Goal: Information Seeking & Learning: Learn about a topic

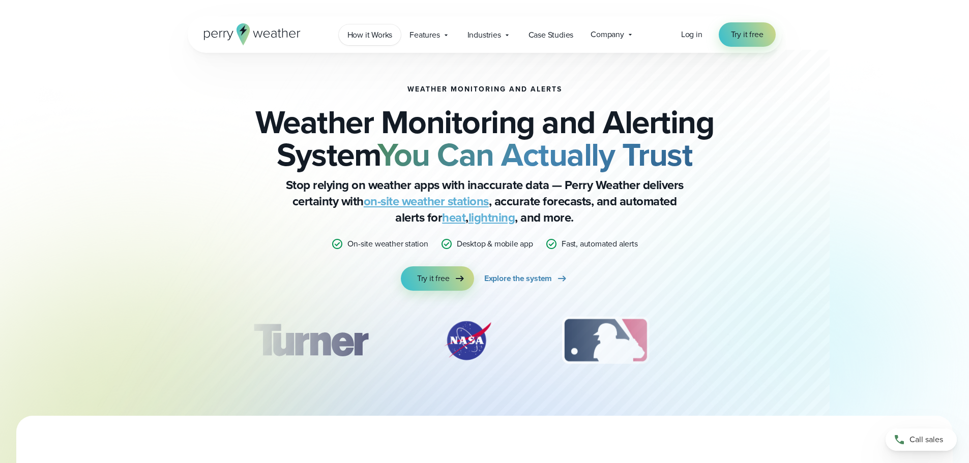
click at [376, 39] on span "How it Works" at bounding box center [369, 35] width 45 height 12
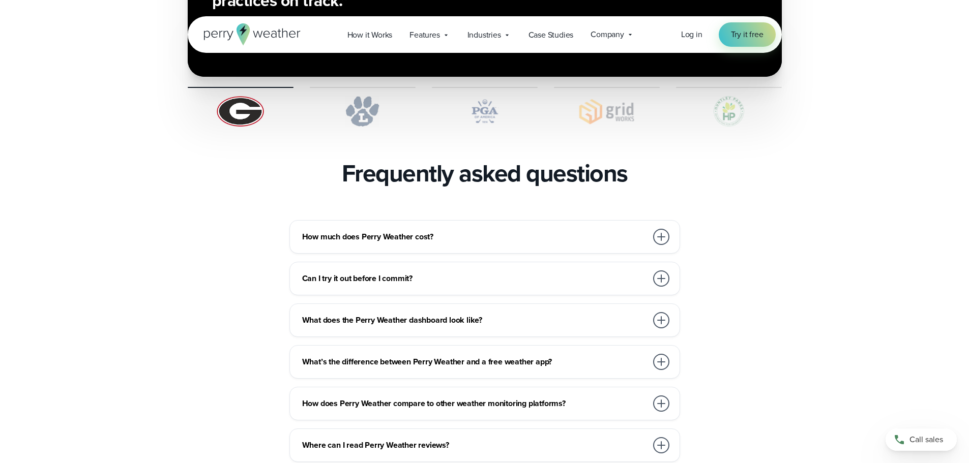
scroll to position [2136, 0]
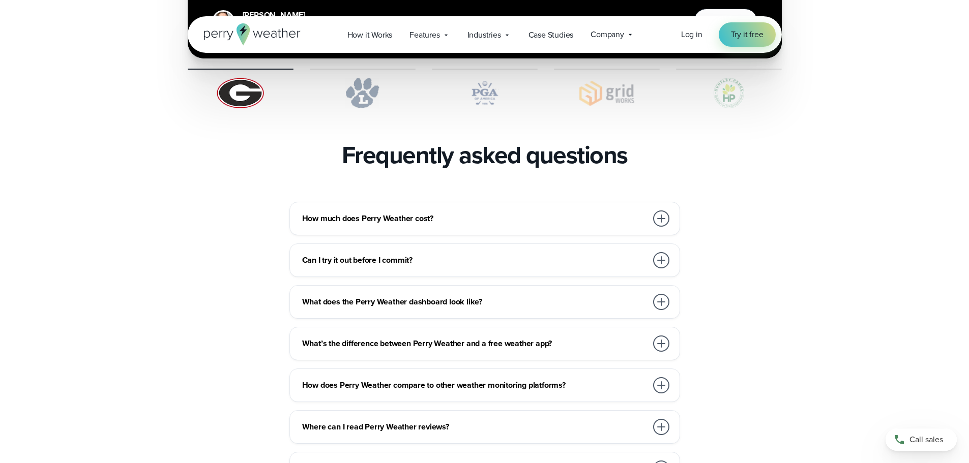
click at [661, 211] on div at bounding box center [661, 219] width 16 height 16
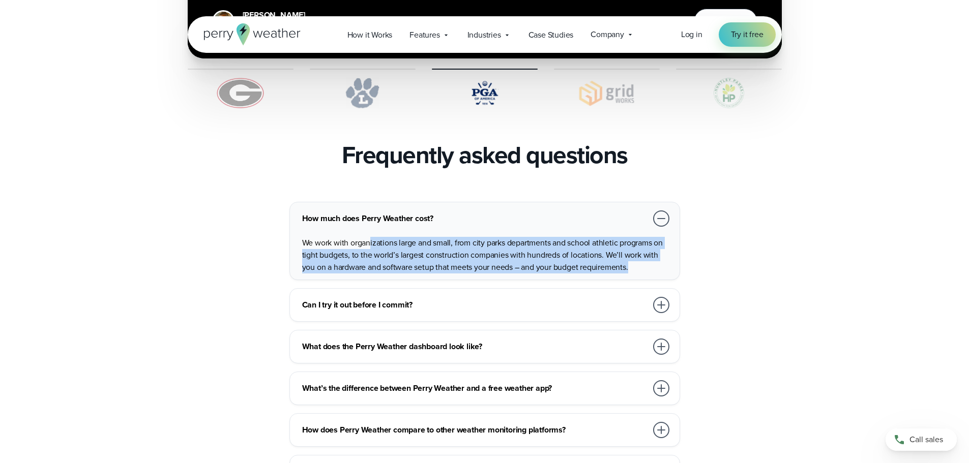
drag, startPoint x: 369, startPoint y: 220, endPoint x: 638, endPoint y: 246, distance: 270.3
click at [638, 246] on p "We work with organizations large and small, from city parks departments and sch…" at bounding box center [486, 255] width 369 height 37
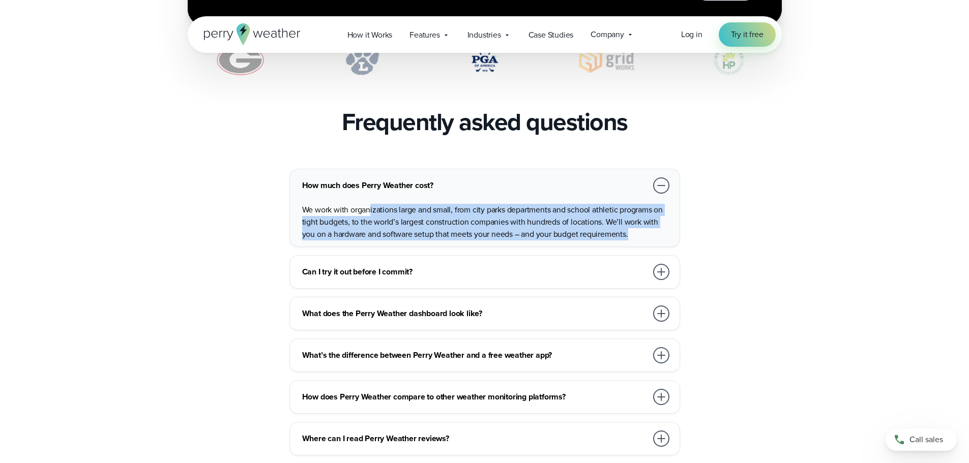
scroll to position [2187, 0]
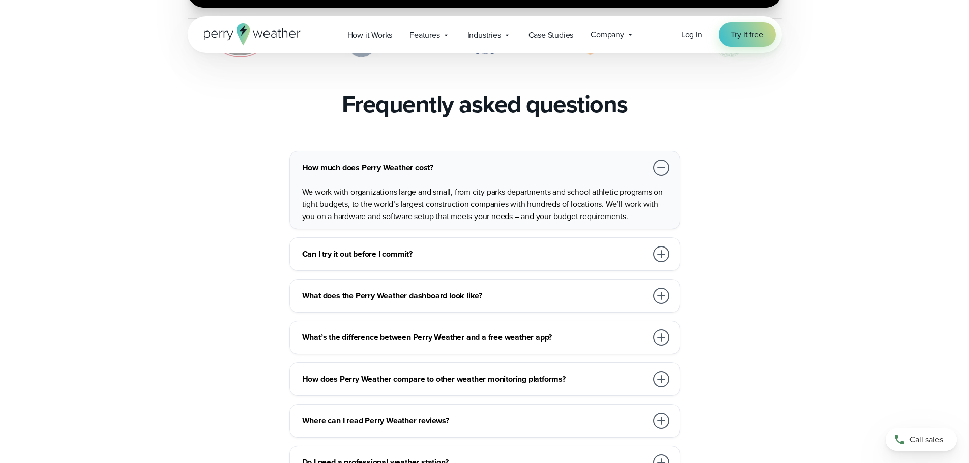
click at [663, 246] on div at bounding box center [661, 254] width 16 height 16
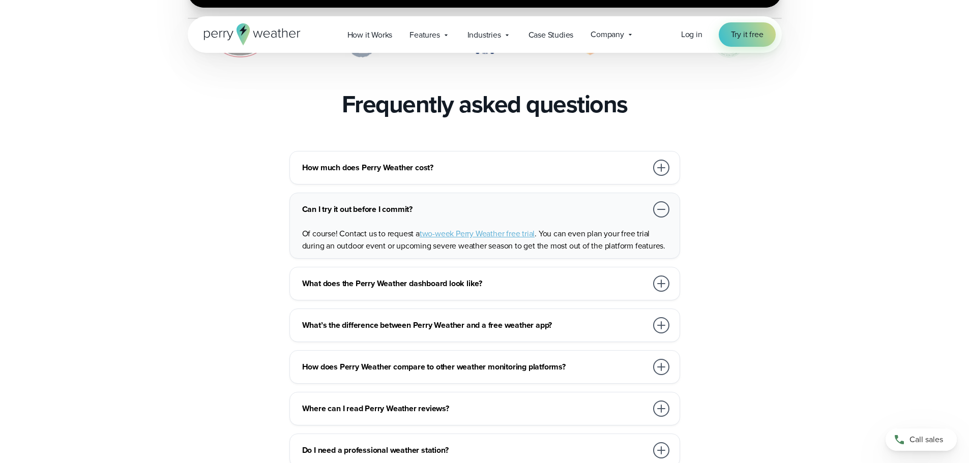
click at [655, 276] on div at bounding box center [661, 284] width 16 height 16
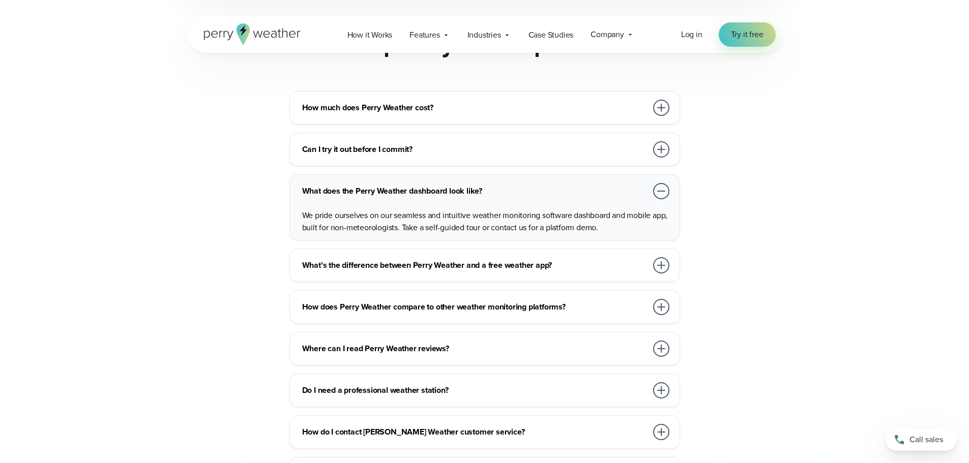
scroll to position [2288, 0]
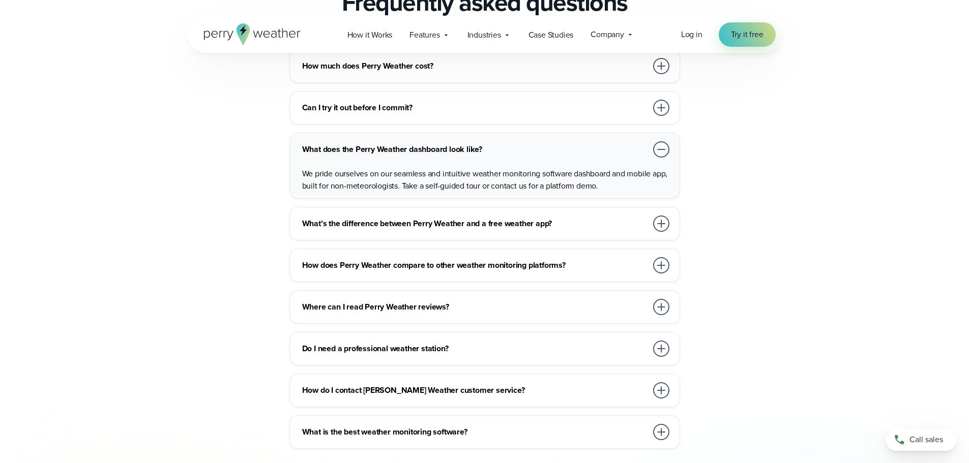
click at [654, 214] on div at bounding box center [661, 224] width 20 height 20
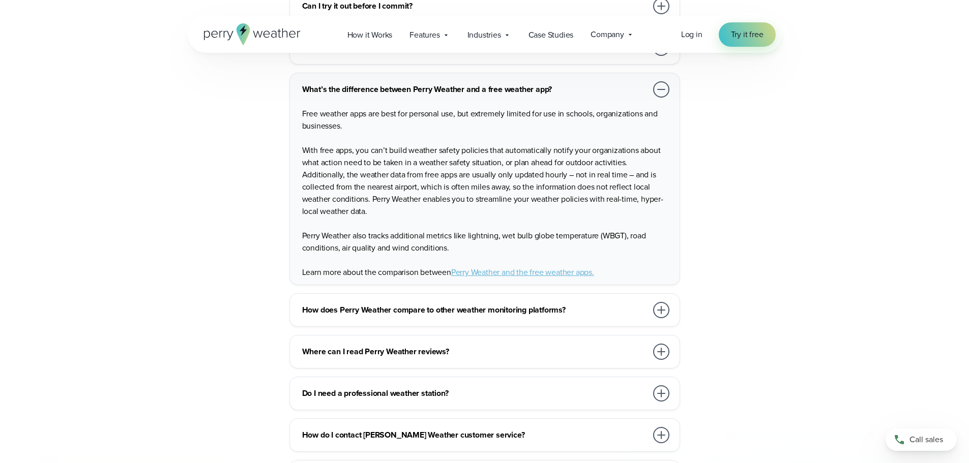
scroll to position [2441, 0]
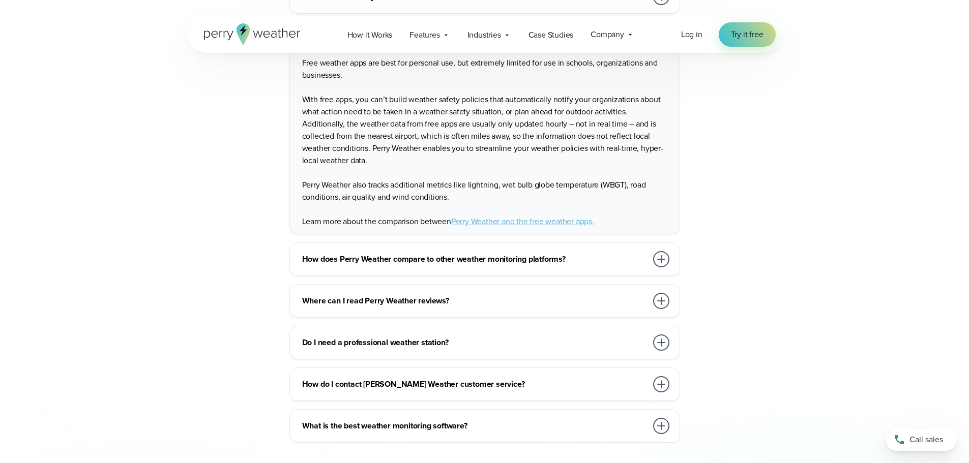
click at [659, 251] on div at bounding box center [661, 259] width 16 height 16
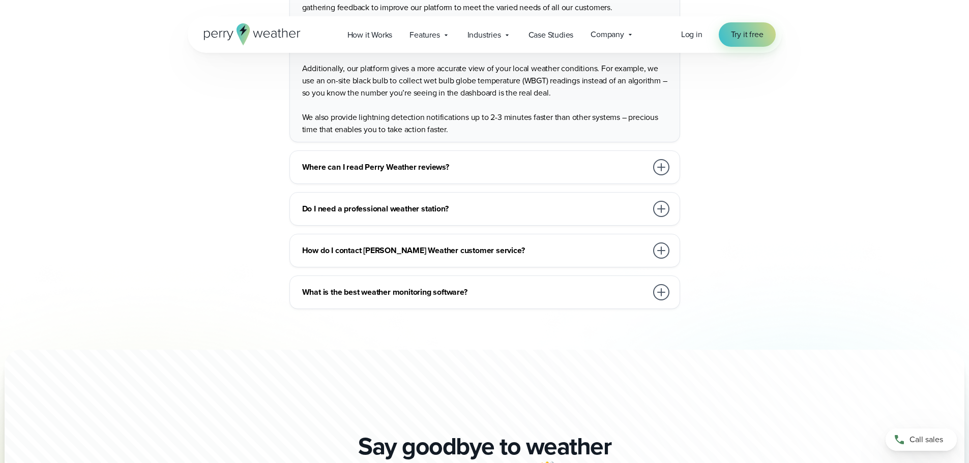
scroll to position [2543, 0]
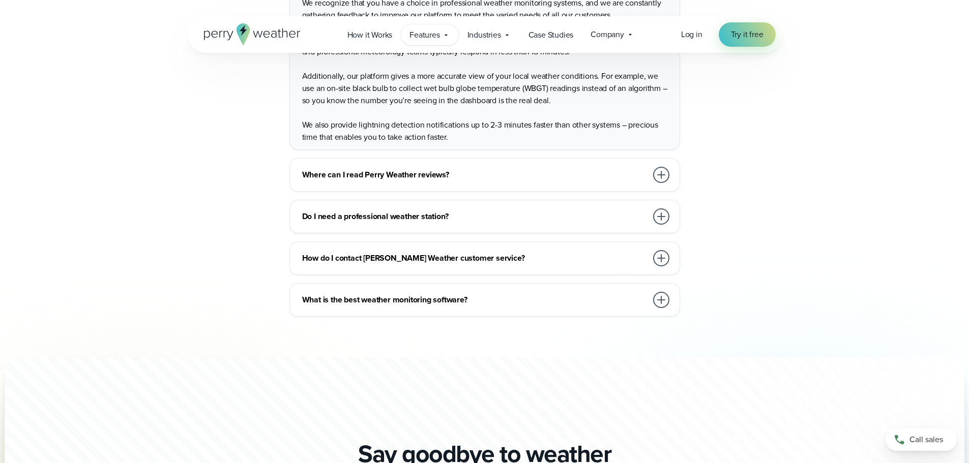
click at [421, 36] on span "Features" at bounding box center [424, 35] width 30 height 12
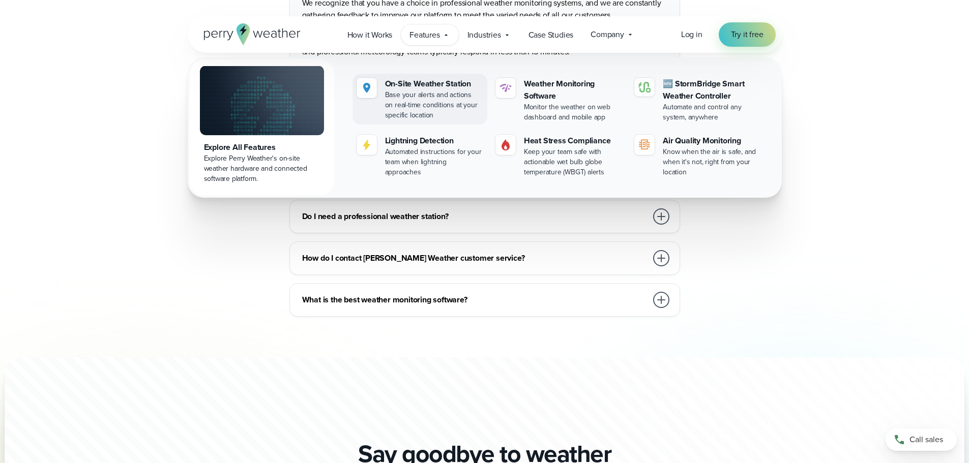
click at [440, 95] on div "Base your alerts and actions on real-time conditions at your specific location" at bounding box center [434, 105] width 98 height 31
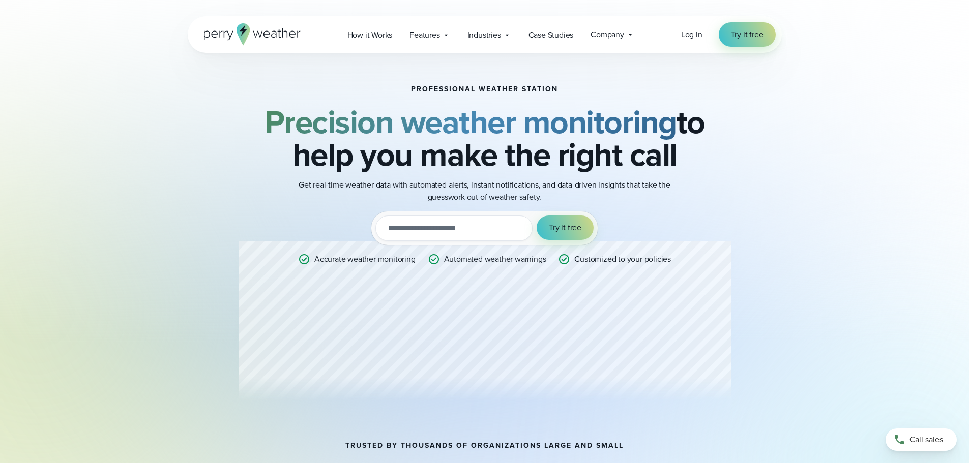
click at [491, 316] on div "Professional Weather Station Precision weather monitoring to help you make the …" at bounding box center [484, 247] width 492 height 324
click at [493, 43] on div "Industries Featured Case Study How PGA of America is Prioritizing Golfer Safety…" at bounding box center [489, 34] width 61 height 21
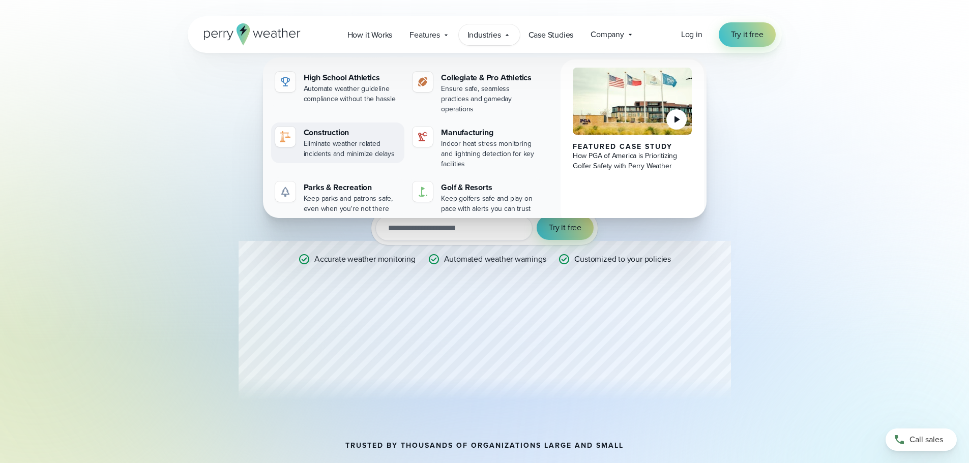
click at [363, 139] on div "Eliminate weather related incidents and minimize delays" at bounding box center [352, 149] width 97 height 20
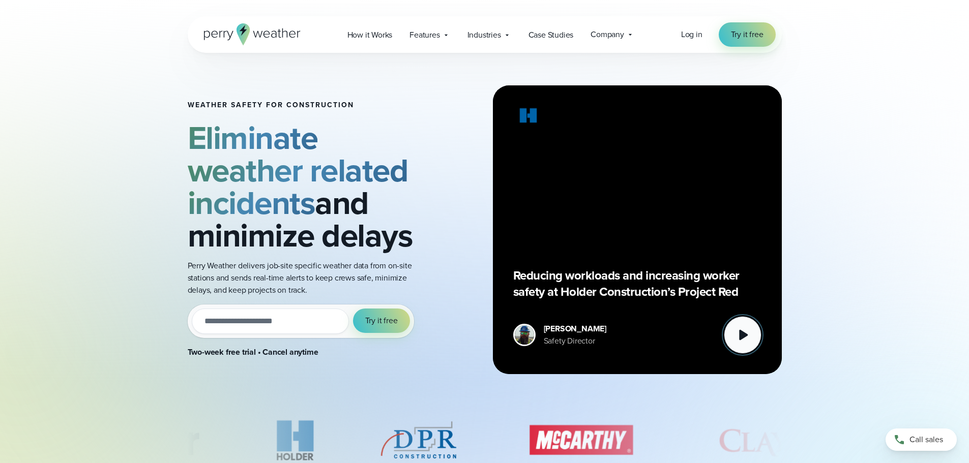
click at [735, 349] on button at bounding box center [743, 335] width 38 height 38
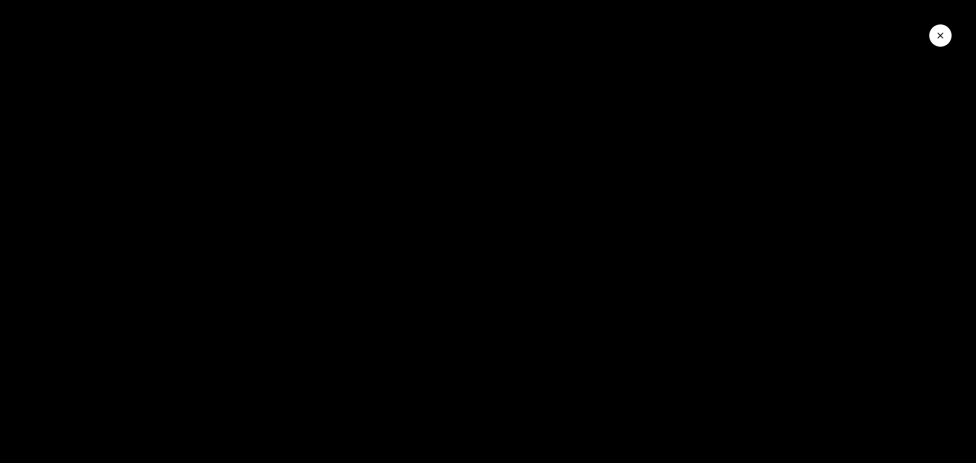
click at [944, 40] on icon "Close Video" at bounding box center [941, 36] width 10 height 10
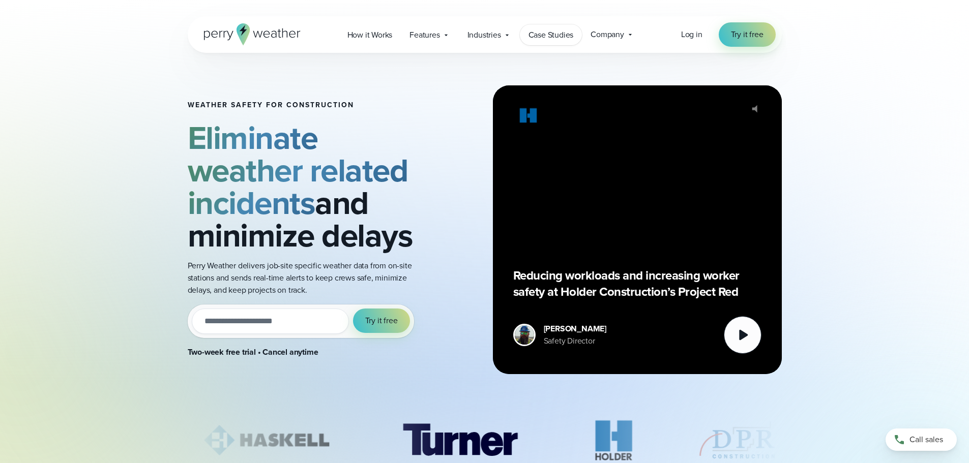
click at [538, 37] on span "Case Studies" at bounding box center [550, 35] width 45 height 12
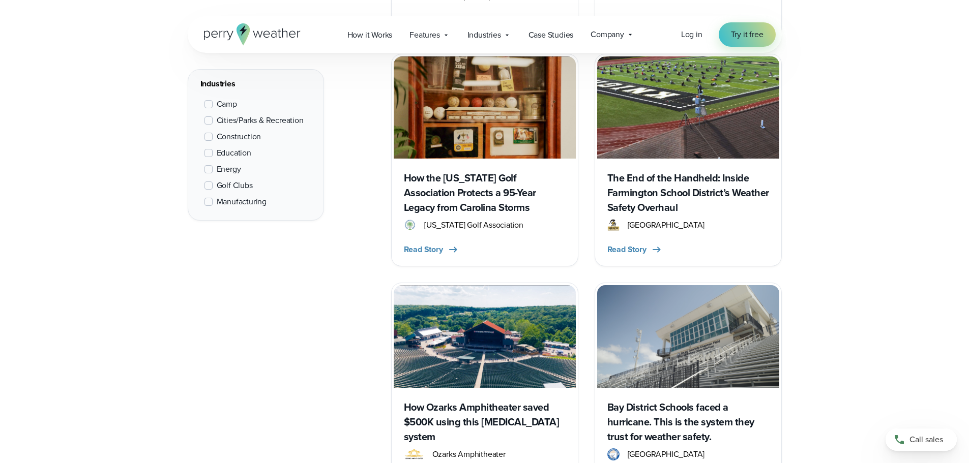
scroll to position [1170, 0]
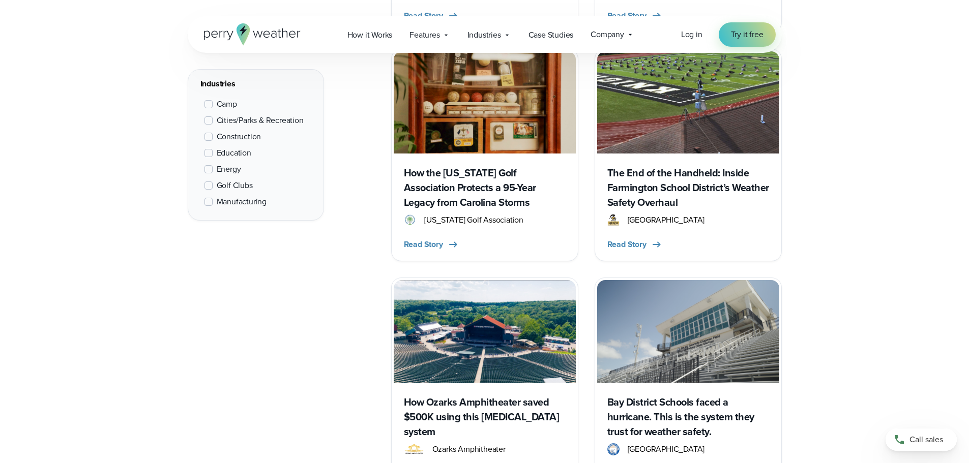
click at [208, 135] on span at bounding box center [208, 137] width 8 height 8
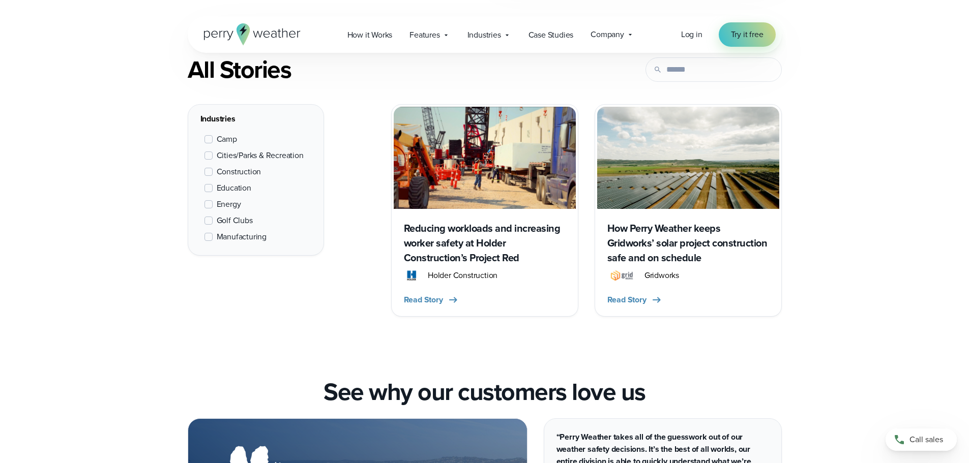
scroll to position [382, 0]
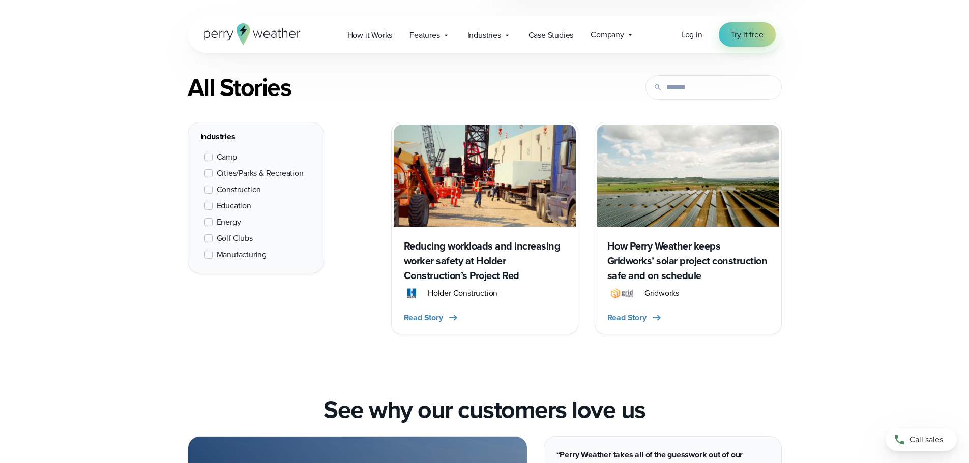
click at [212, 191] on span at bounding box center [208, 190] width 8 height 8
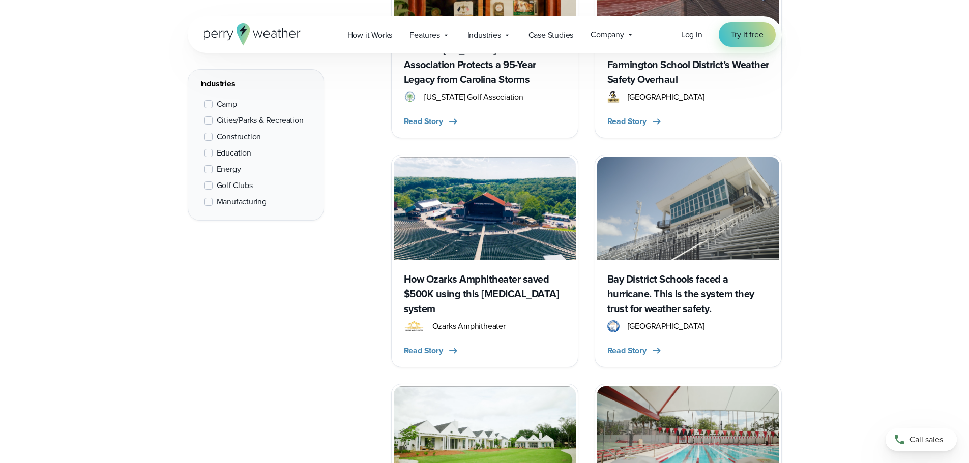
scroll to position [1298, 0]
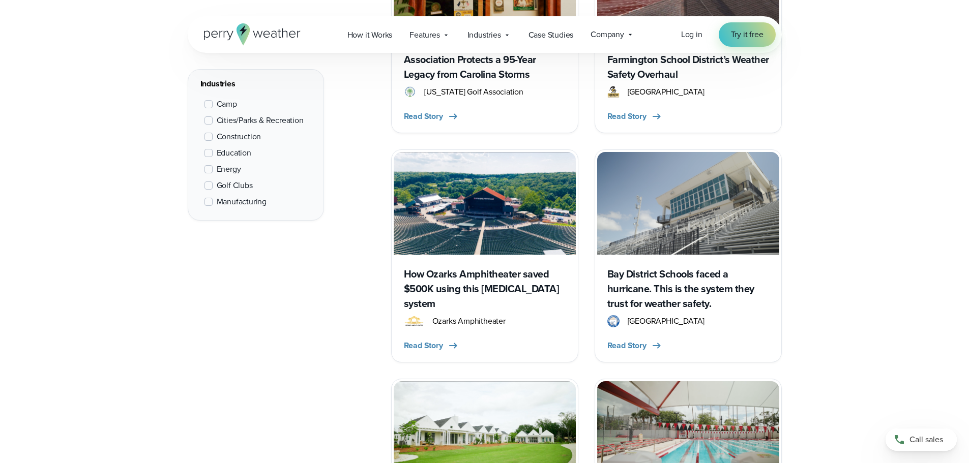
click at [479, 276] on h3 "How Ozarks Amphitheater saved $500K using this lightning safety system" at bounding box center [485, 289] width 162 height 44
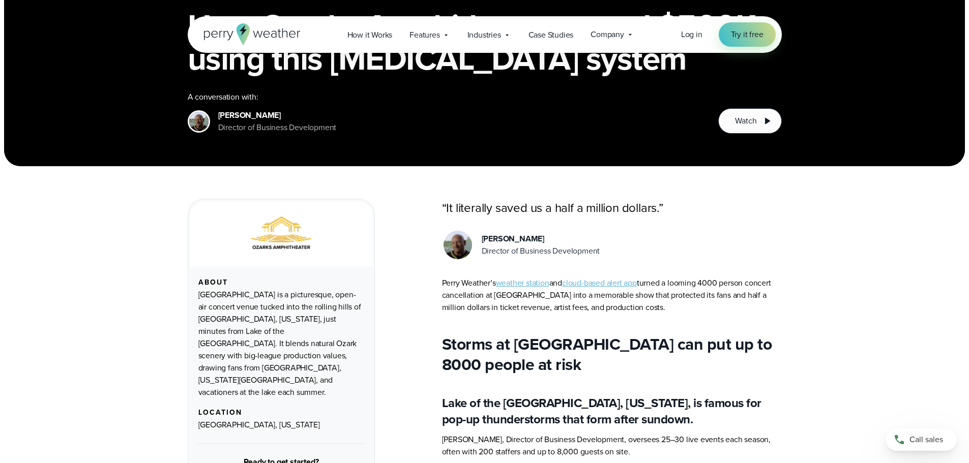
scroll to position [254, 0]
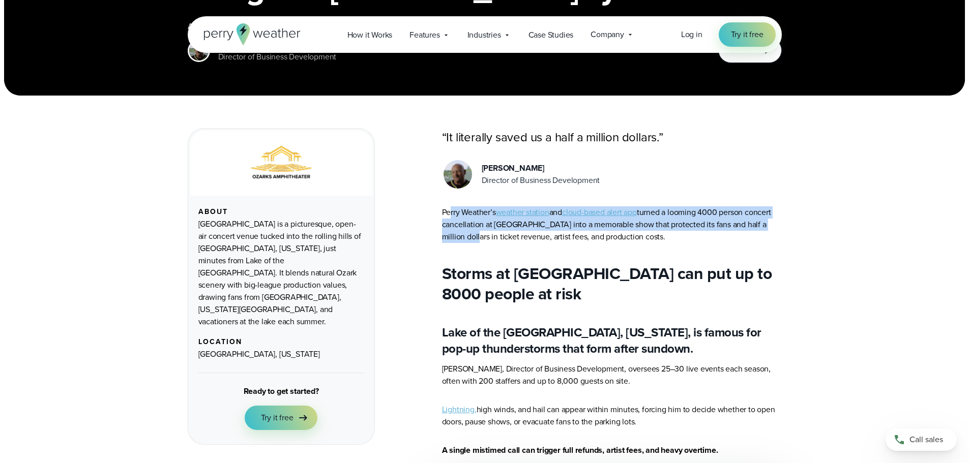
drag, startPoint x: 451, startPoint y: 216, endPoint x: 470, endPoint y: 241, distance: 31.9
click at [470, 241] on p "Perry Weather’s weather station and cloud-based alert app turned a looming 4000…" at bounding box center [612, 224] width 340 height 37
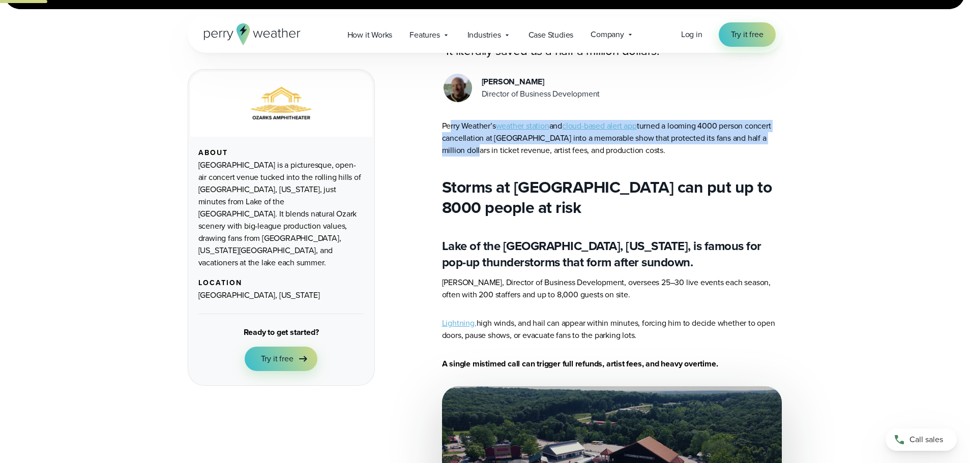
scroll to position [201, 0]
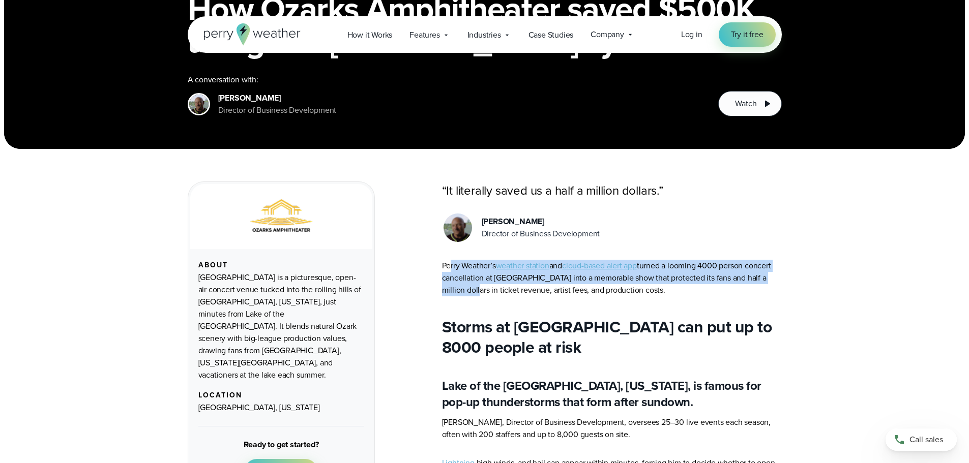
click at [730, 220] on div "Tom Abbott Director of Business Development" at bounding box center [612, 228] width 340 height 32
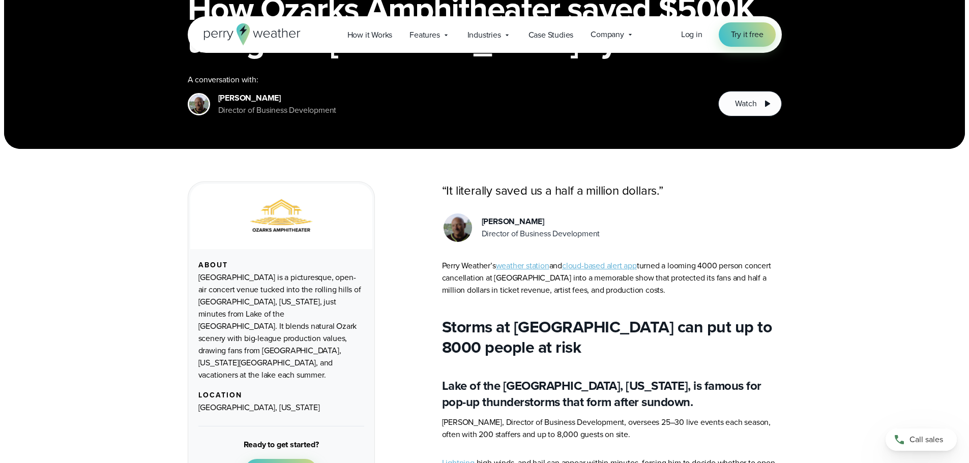
click at [632, 265] on link "cloud-based alert app" at bounding box center [599, 266] width 75 height 12
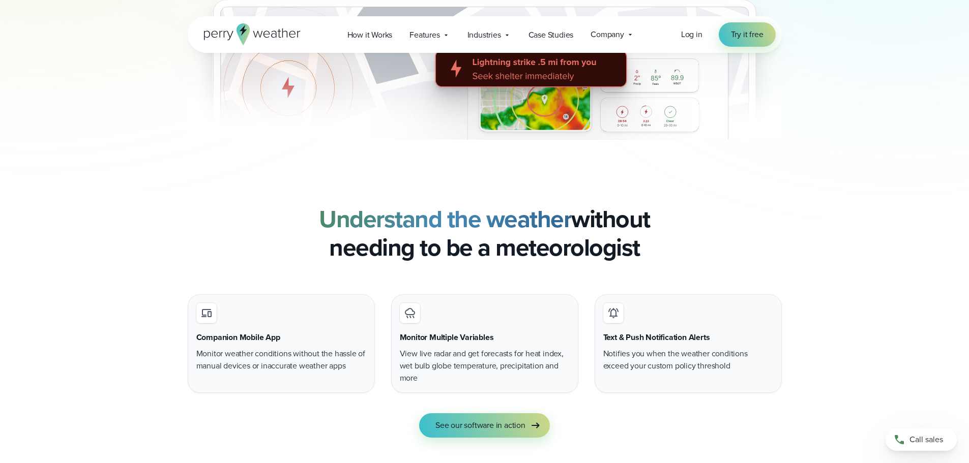
scroll to position [915, 0]
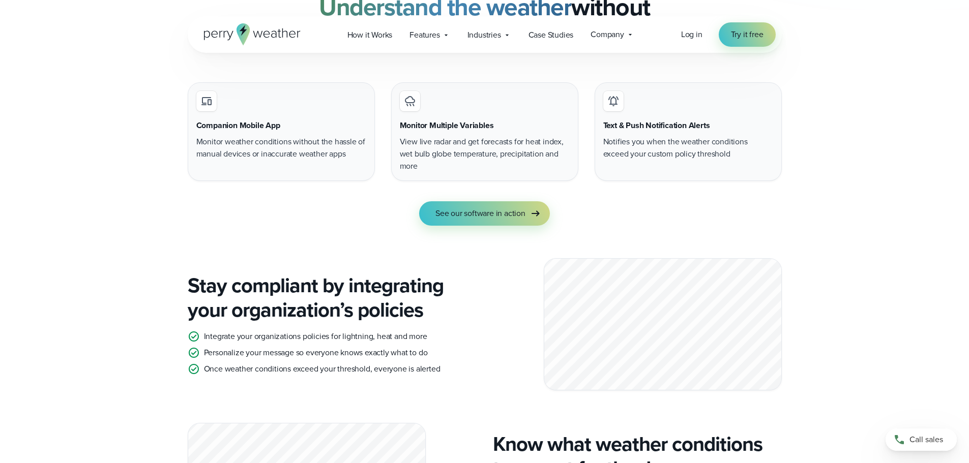
click at [250, 126] on h3 "Companion Mobile App" at bounding box center [238, 126] width 84 height 12
click at [205, 108] on iconify-icon at bounding box center [206, 101] width 20 height 20
click at [205, 106] on icon at bounding box center [206, 101] width 12 height 12
click at [452, 213] on span "See our software in action" at bounding box center [480, 213] width 90 height 12
